Goal: Find specific page/section: Find specific page/section

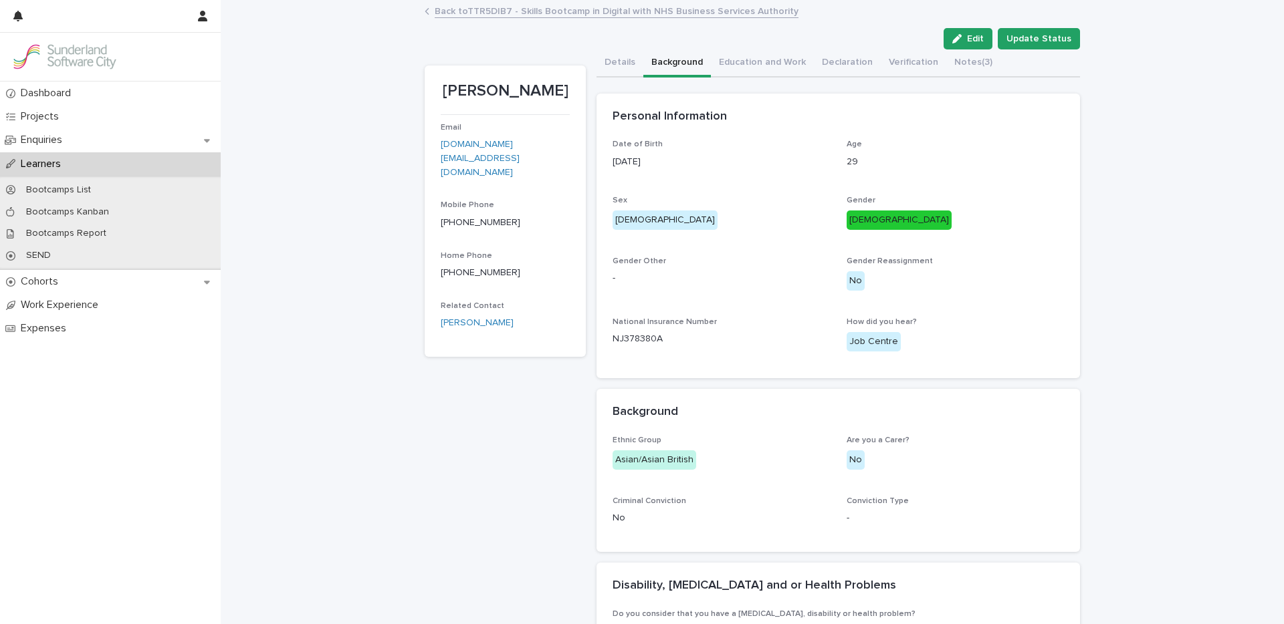
click at [476, 14] on link "Back to TTR5DIB7 - Skills Bootcamp in Digital with NHS Business Services Author…" at bounding box center [617, 10] width 364 height 15
